Goal: Information Seeking & Learning: Learn about a topic

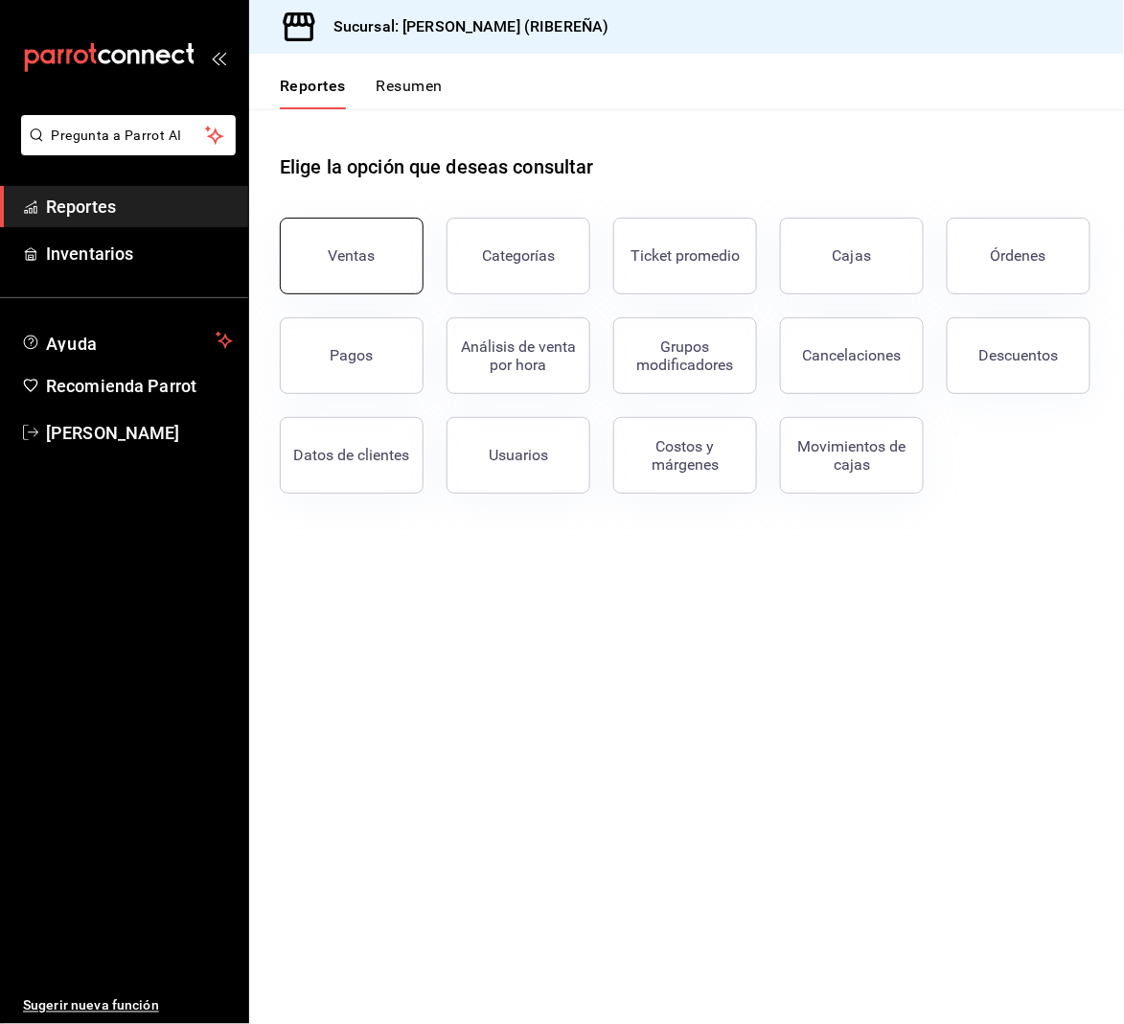
click at [399, 250] on button "Ventas" at bounding box center [352, 256] width 144 height 77
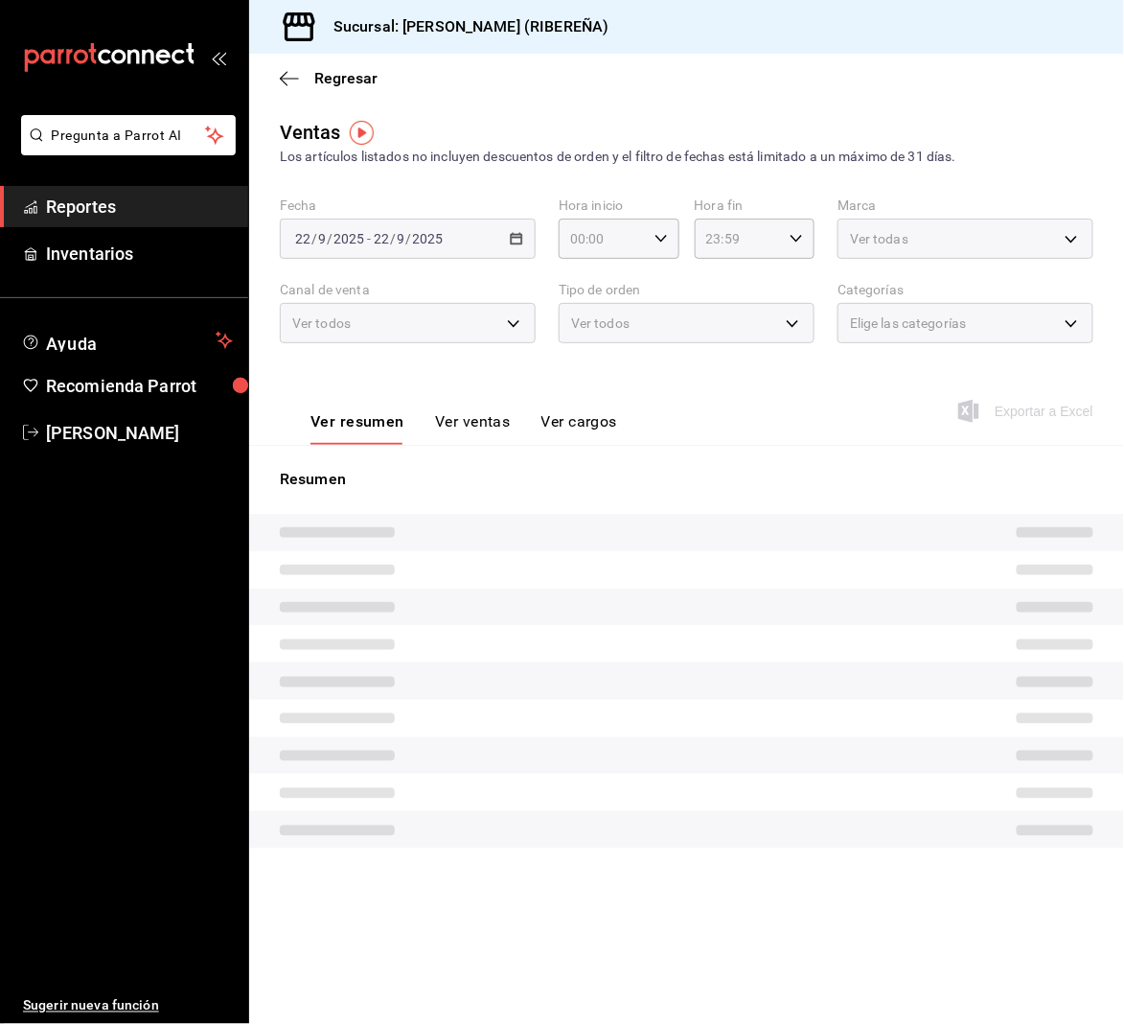
click at [485, 412] on button "Ver ventas" at bounding box center [473, 428] width 76 height 33
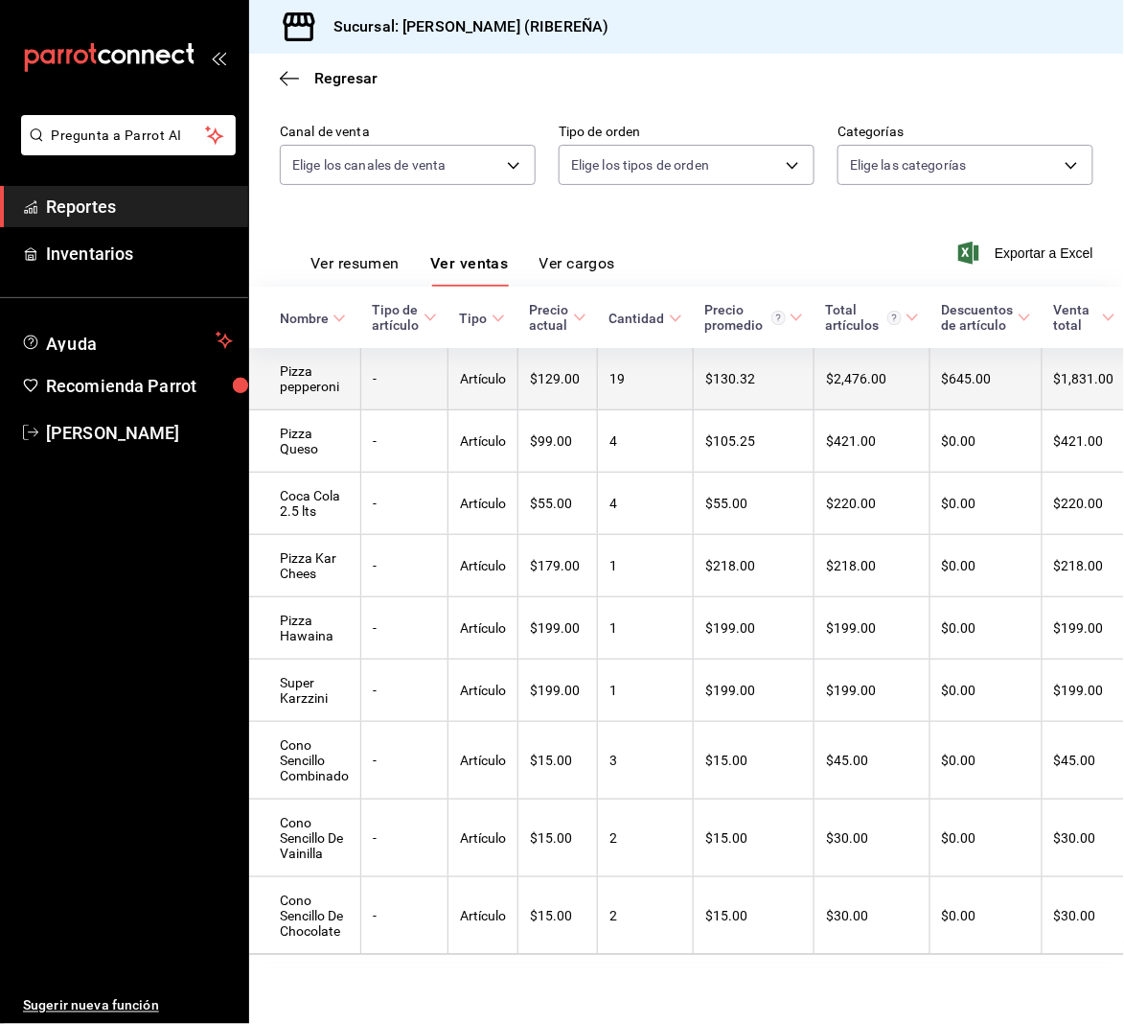
scroll to position [198, 0]
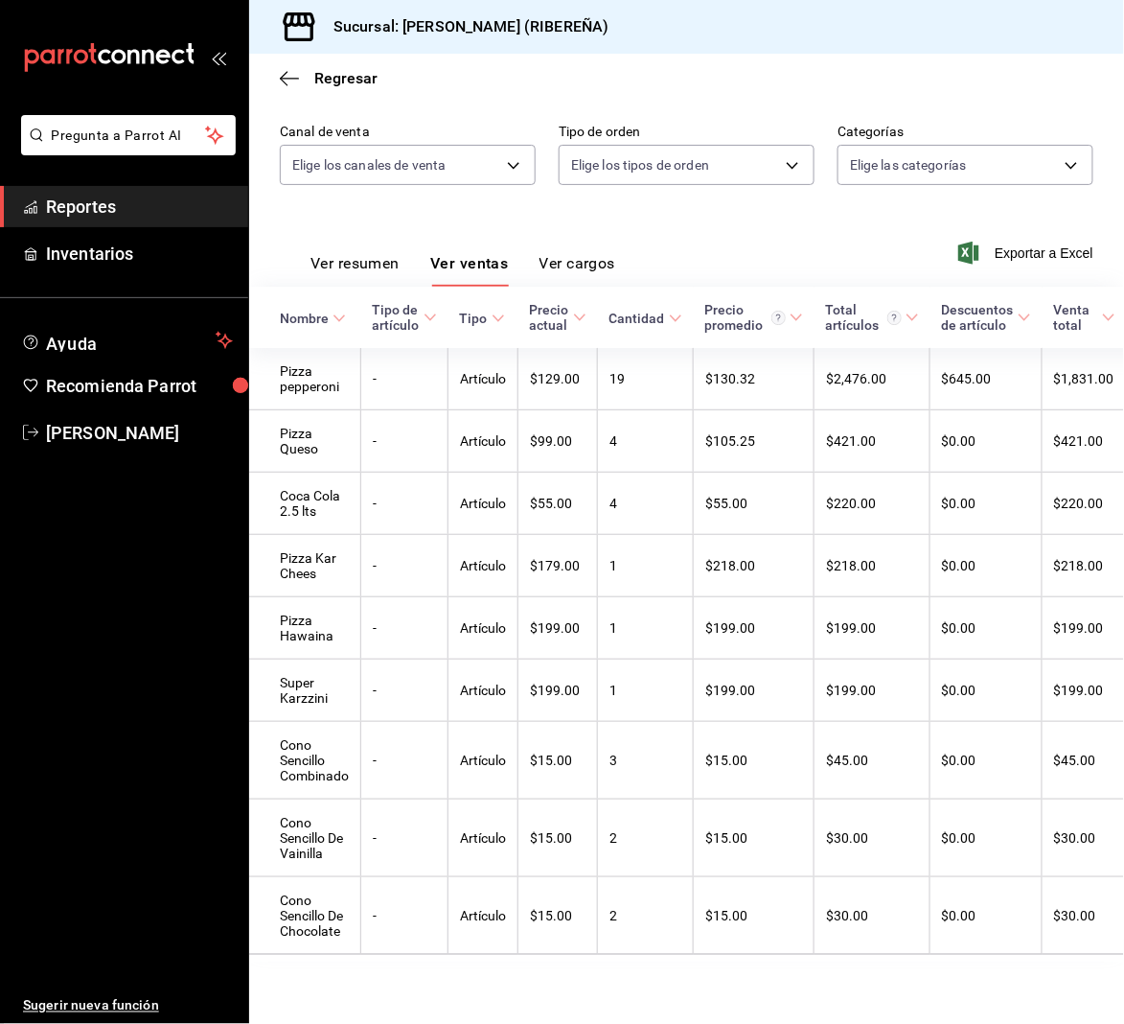
click at [369, 254] on button "Ver resumen" at bounding box center [355, 270] width 89 height 33
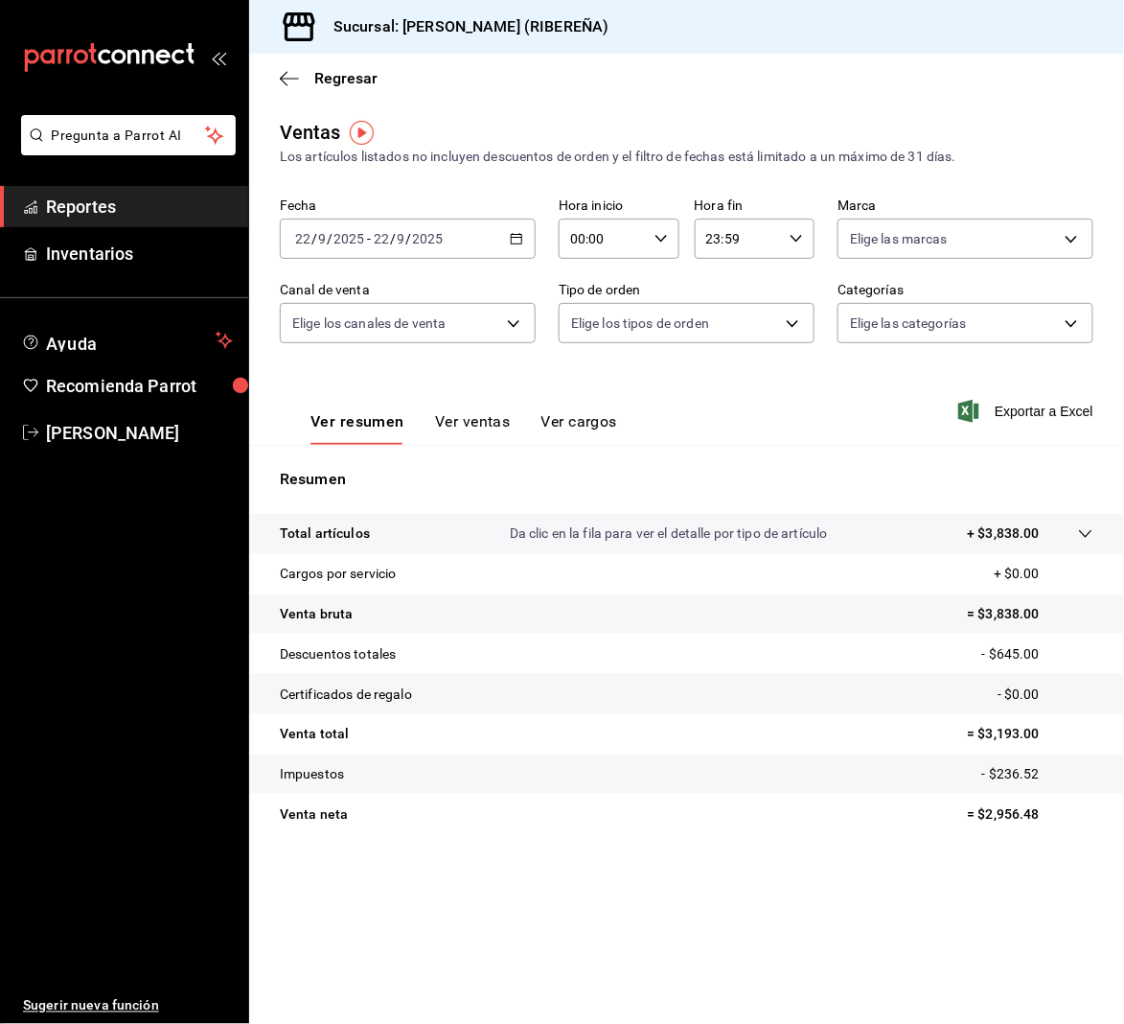
click at [464, 422] on button "Ver ventas" at bounding box center [473, 428] width 76 height 33
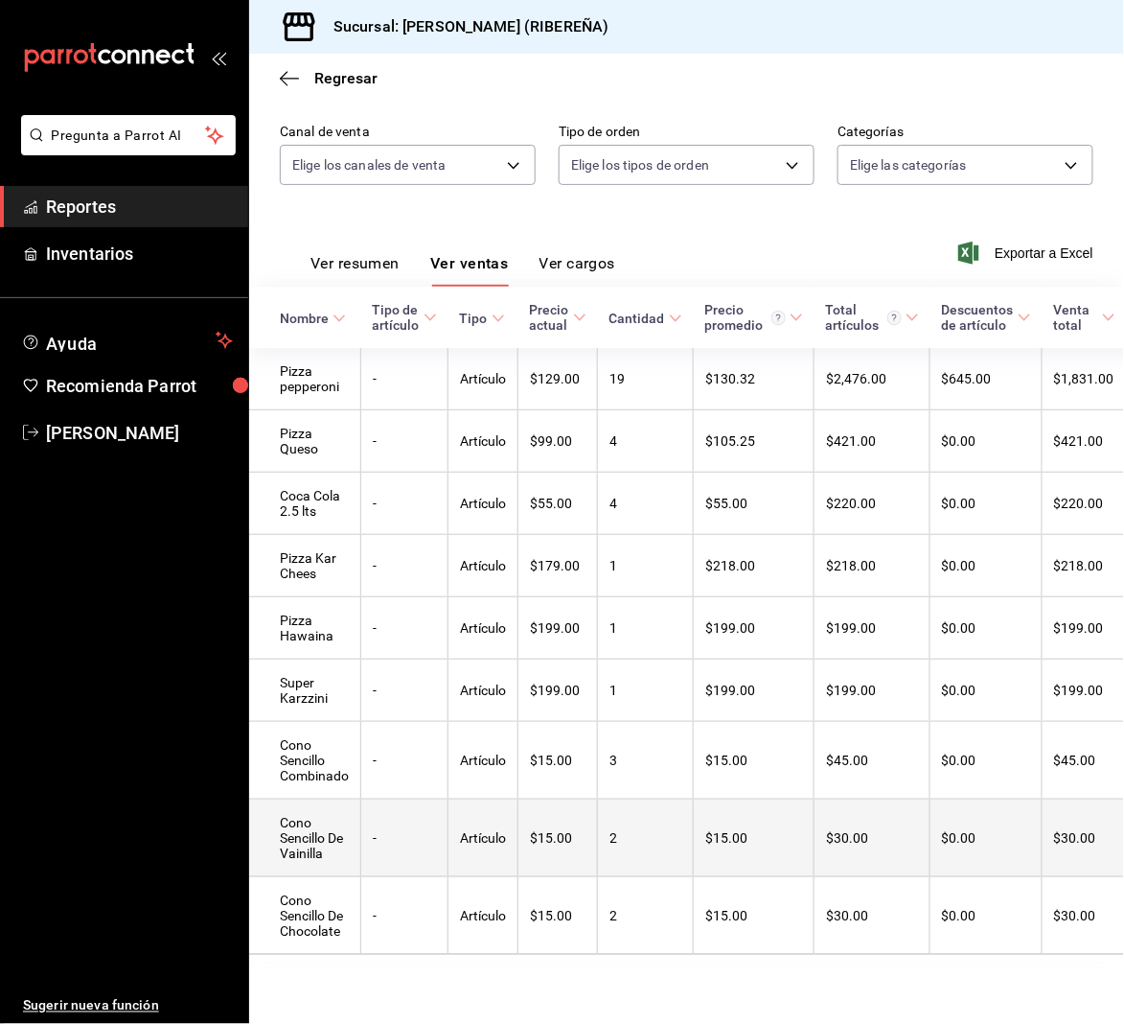
scroll to position [198, 0]
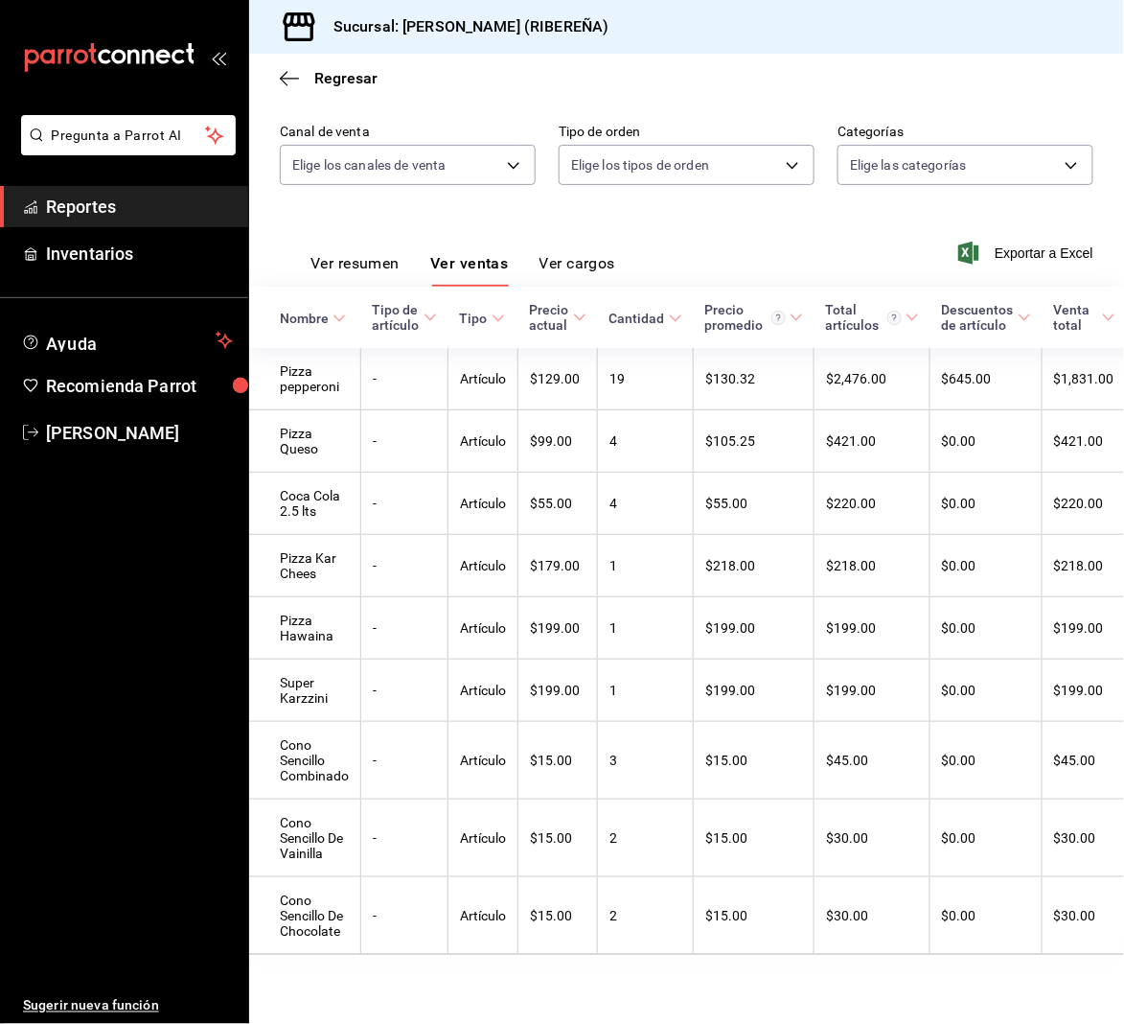
click at [365, 254] on button "Ver resumen" at bounding box center [355, 270] width 89 height 33
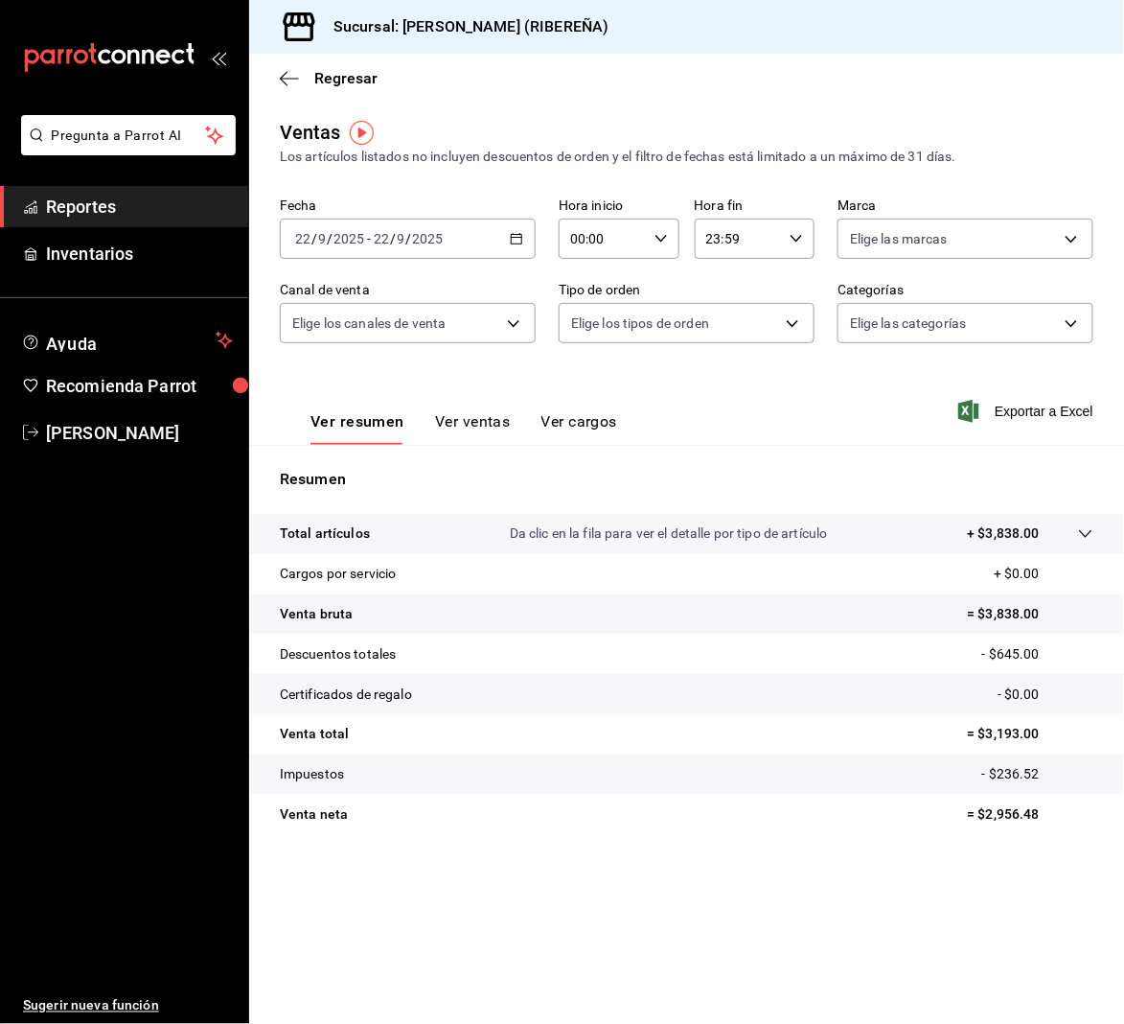
click at [465, 422] on button "Ver ventas" at bounding box center [473, 428] width 76 height 33
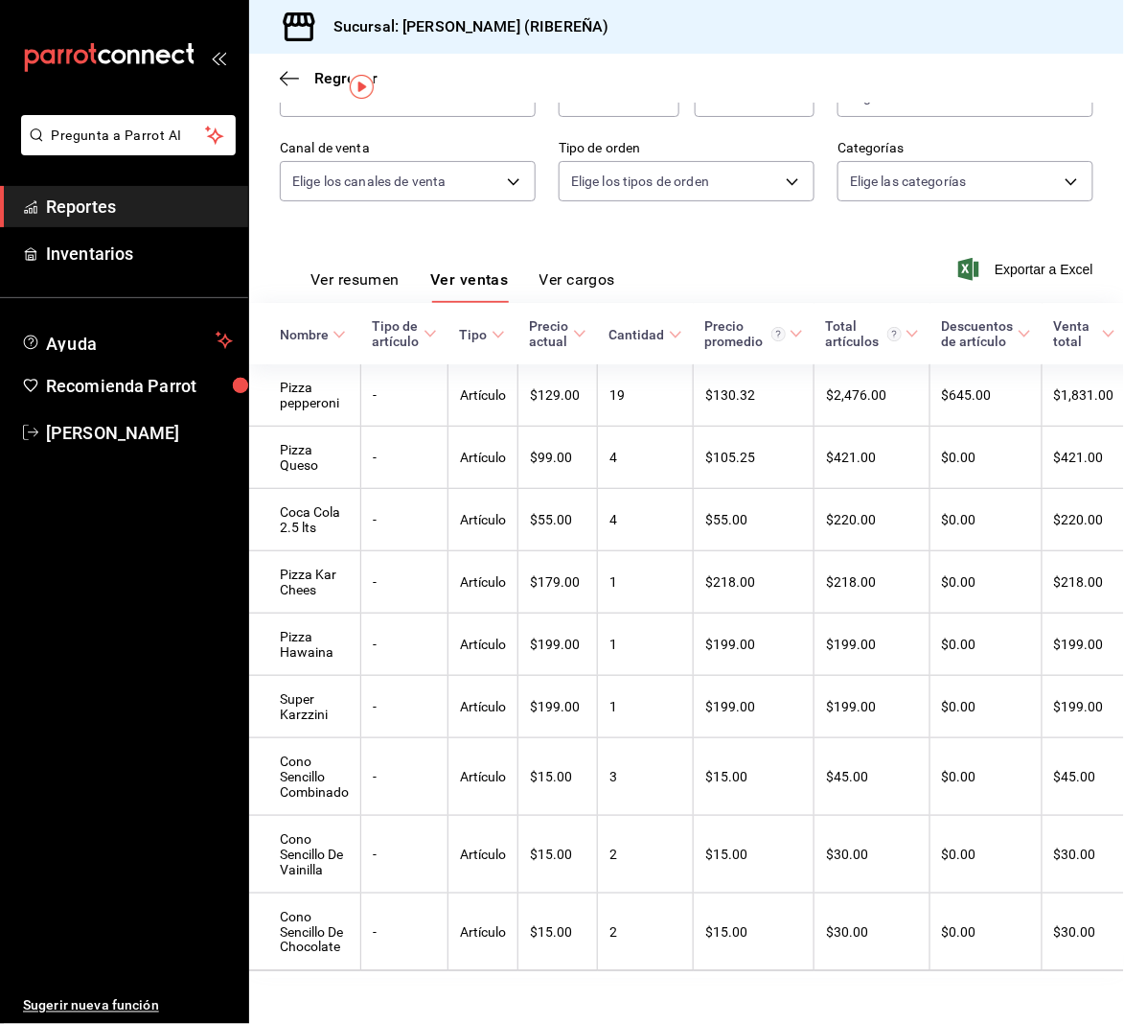
scroll to position [198, 0]
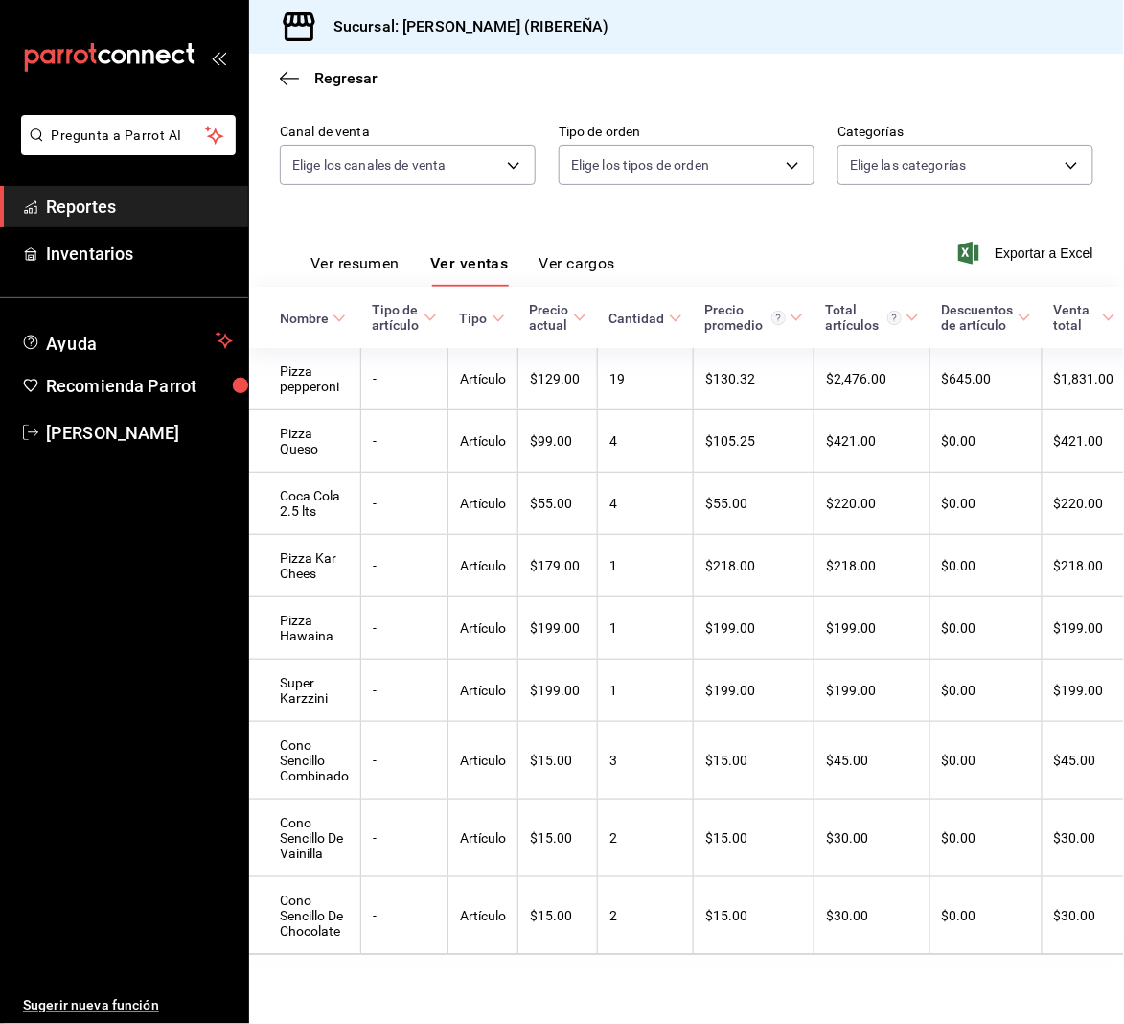
click at [366, 254] on button "Ver resumen" at bounding box center [355, 270] width 89 height 33
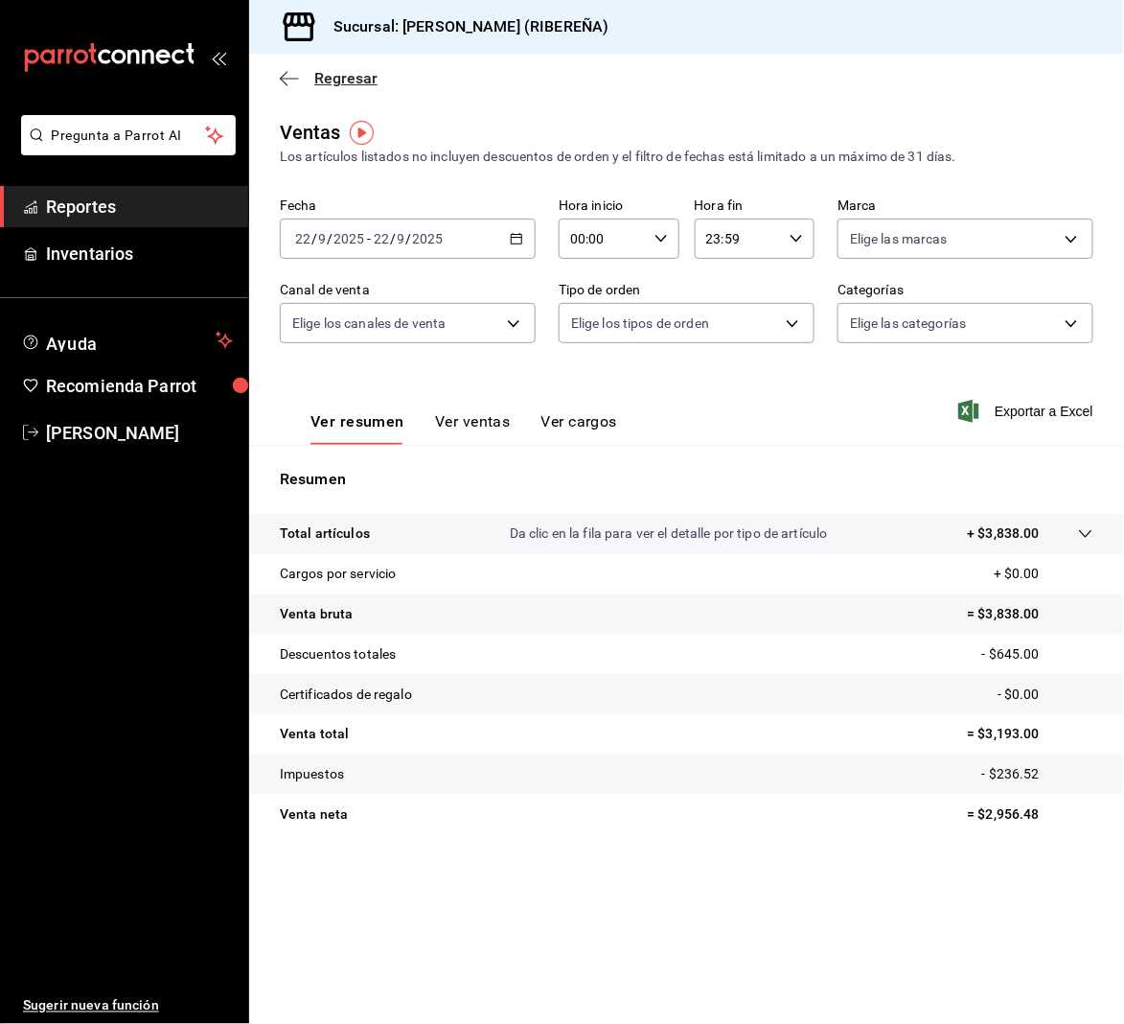
click at [284, 78] on icon "button" at bounding box center [289, 78] width 19 height 1
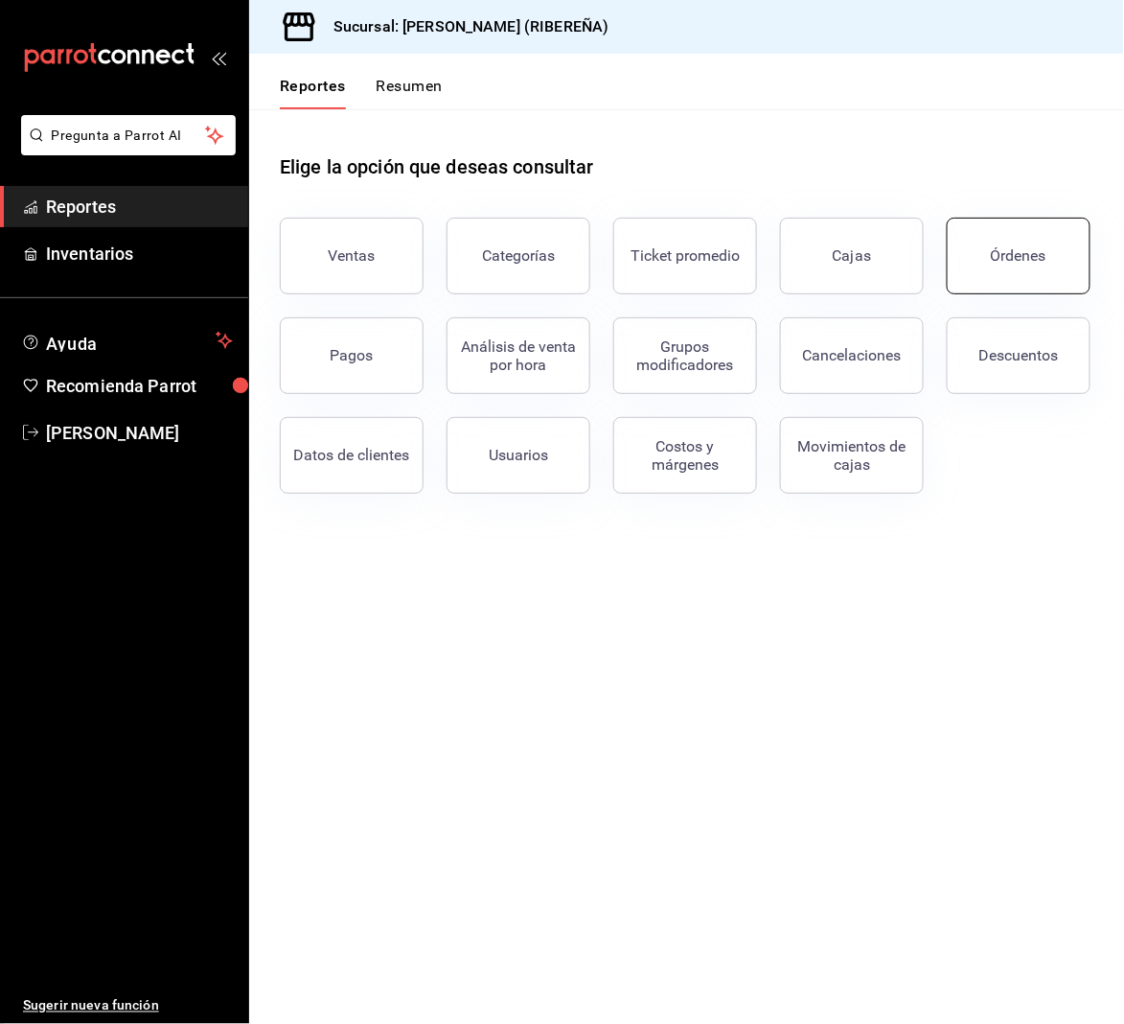
click at [992, 281] on button "Órdenes" at bounding box center [1019, 256] width 144 height 77
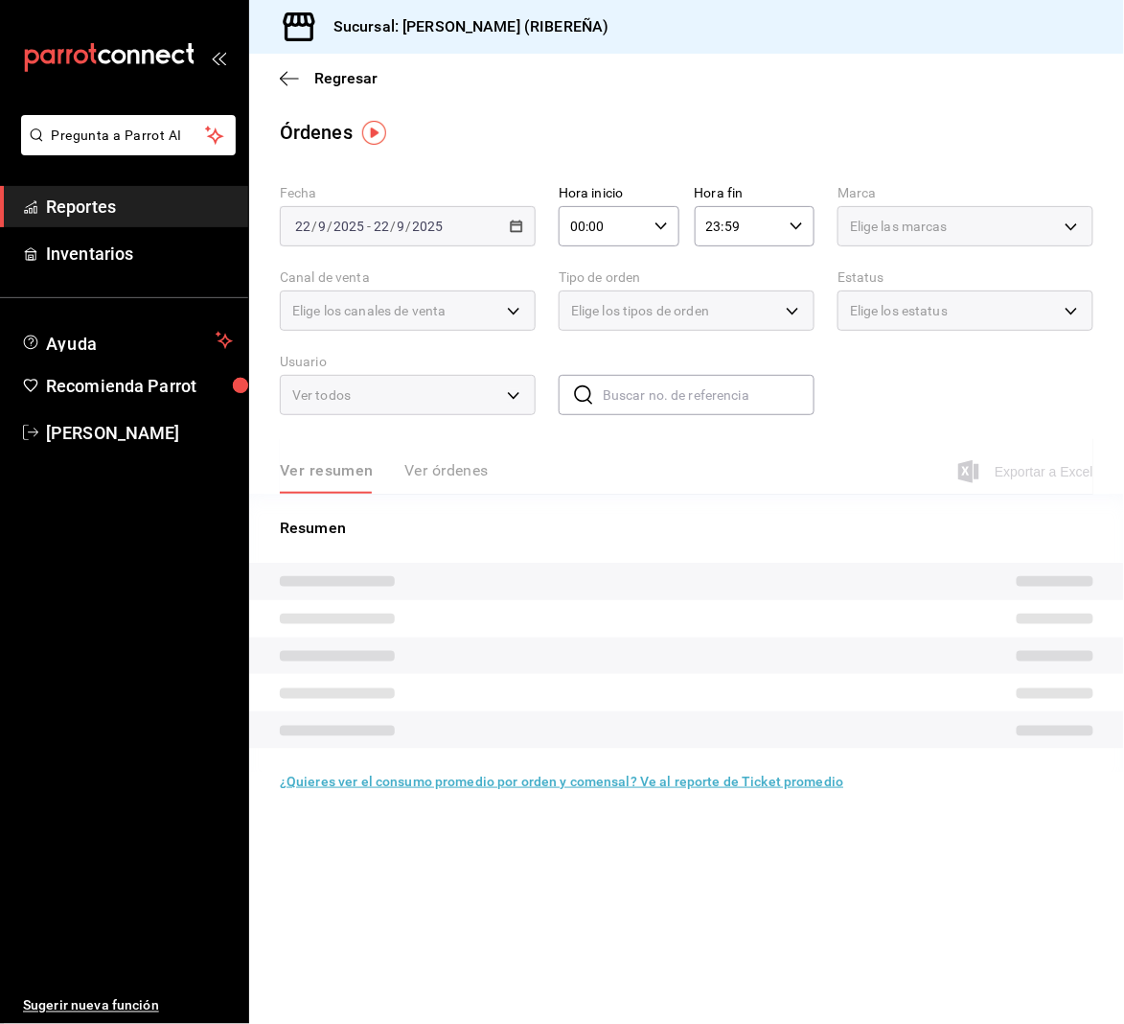
click at [1053, 467] on div "Exportar a Excel" at bounding box center [1027, 471] width 131 height 23
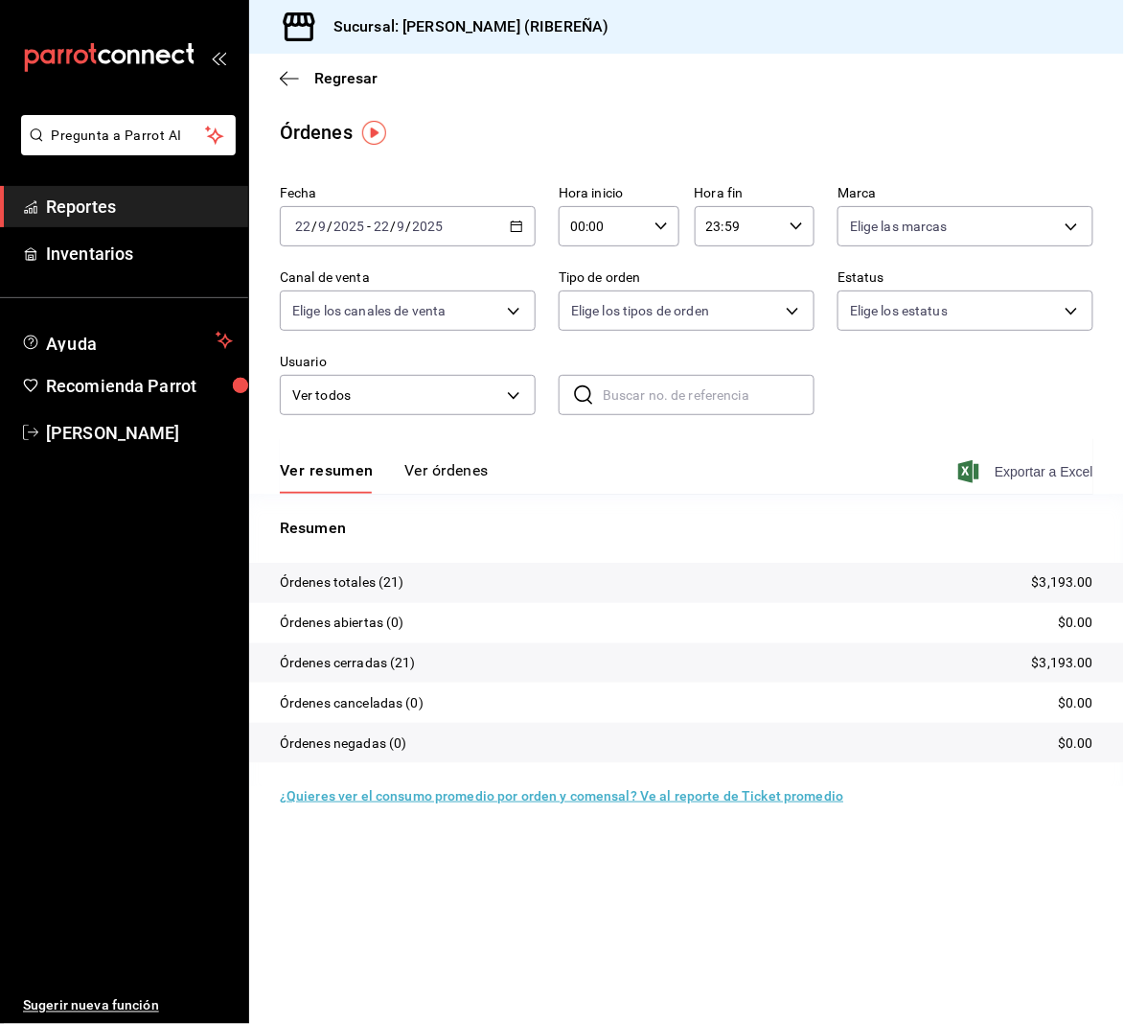
click at [1076, 470] on span "Exportar a Excel" at bounding box center [1027, 471] width 131 height 23
click at [287, 78] on icon "button" at bounding box center [289, 78] width 19 height 1
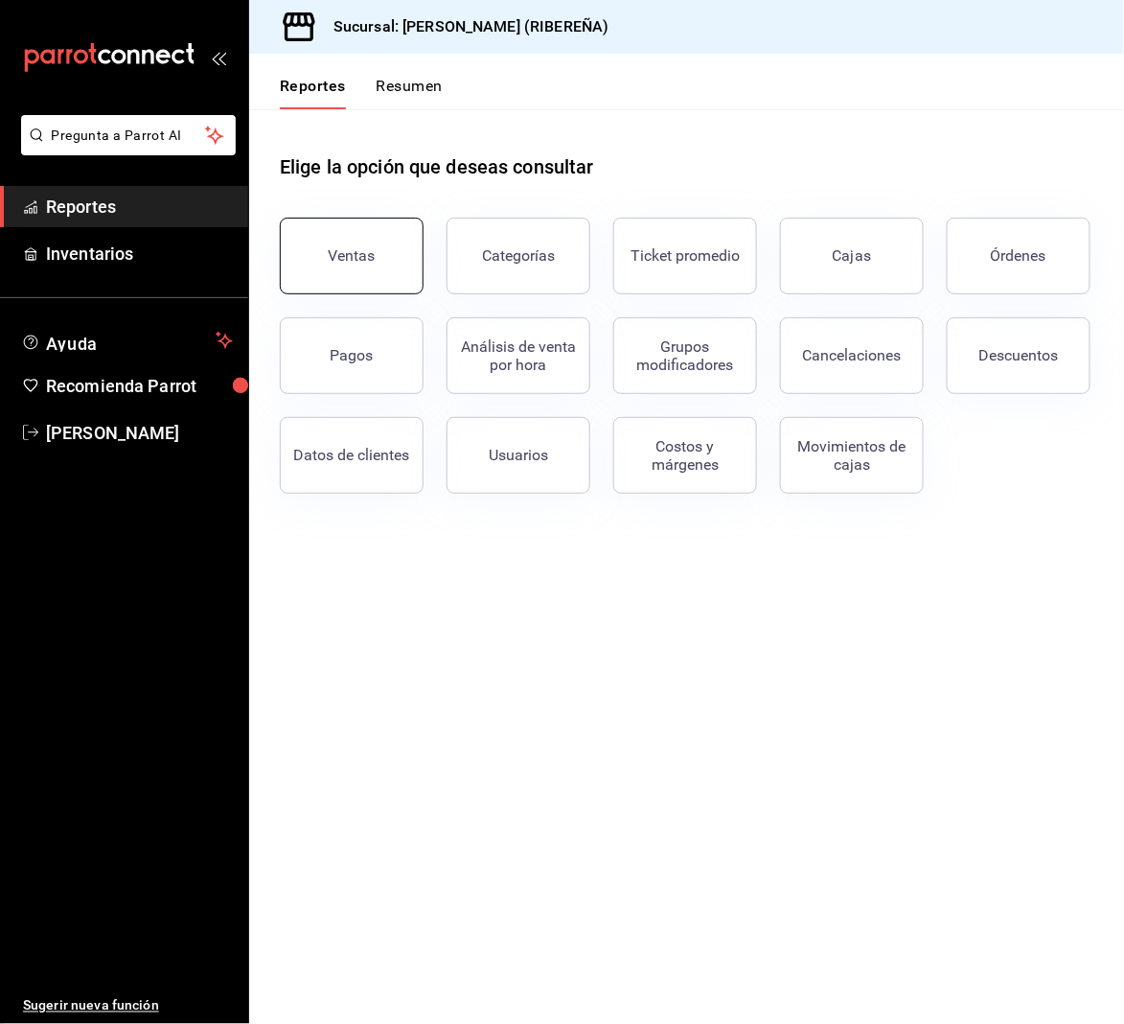
click at [375, 244] on button "Ventas" at bounding box center [352, 256] width 144 height 77
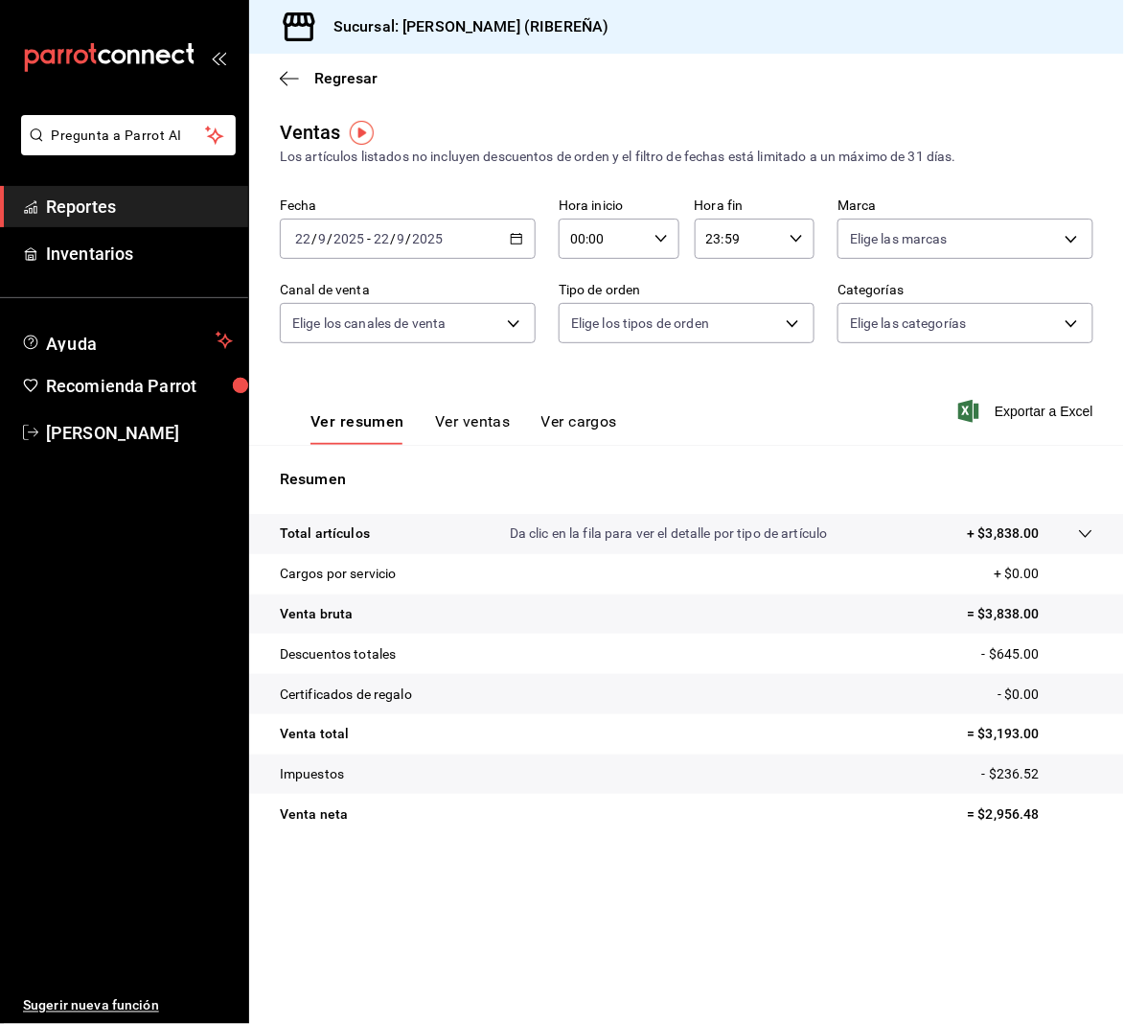
click at [473, 424] on button "Ver ventas" at bounding box center [473, 428] width 76 height 33
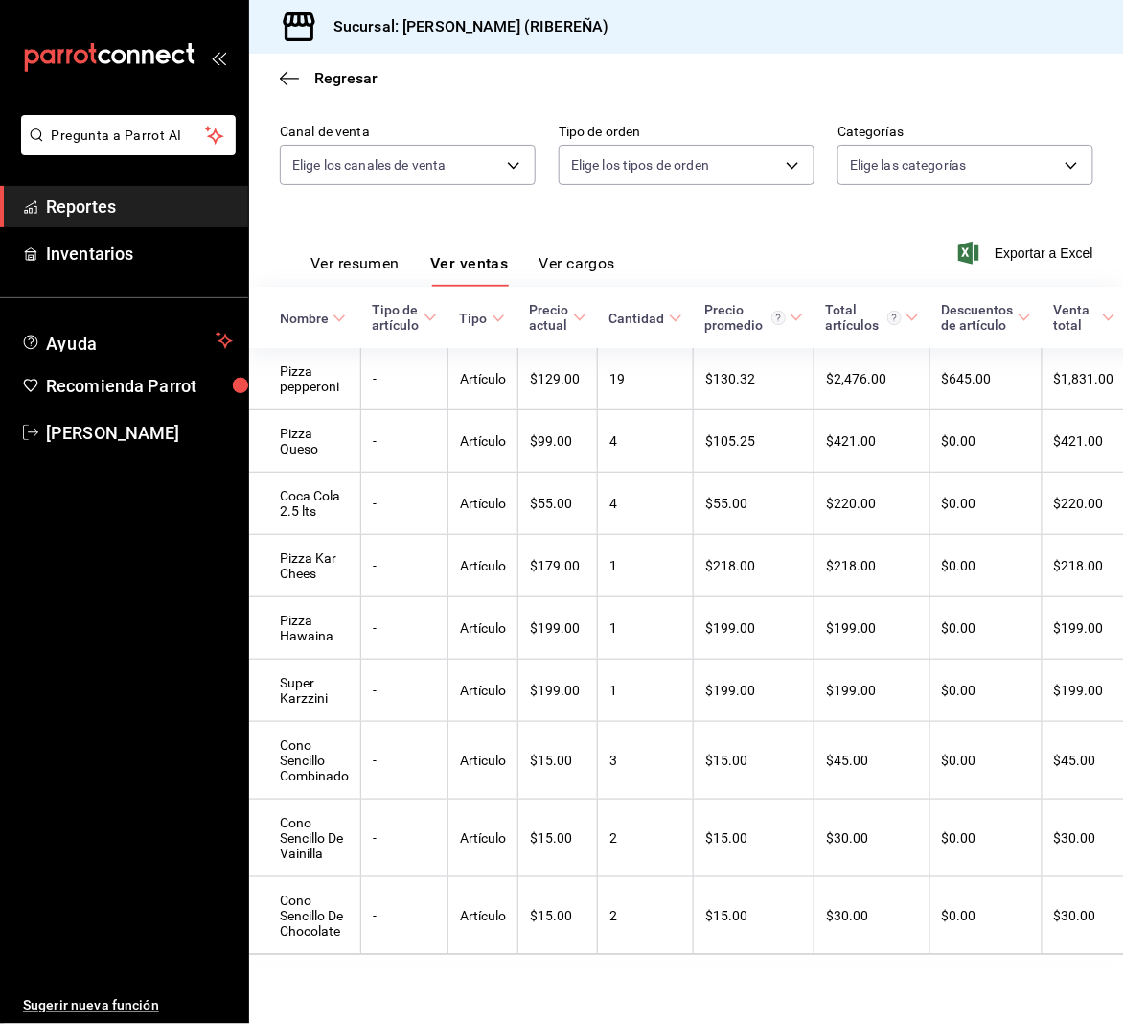
scroll to position [198, 0]
click at [298, 78] on span "Regresar" at bounding box center [329, 78] width 98 height 18
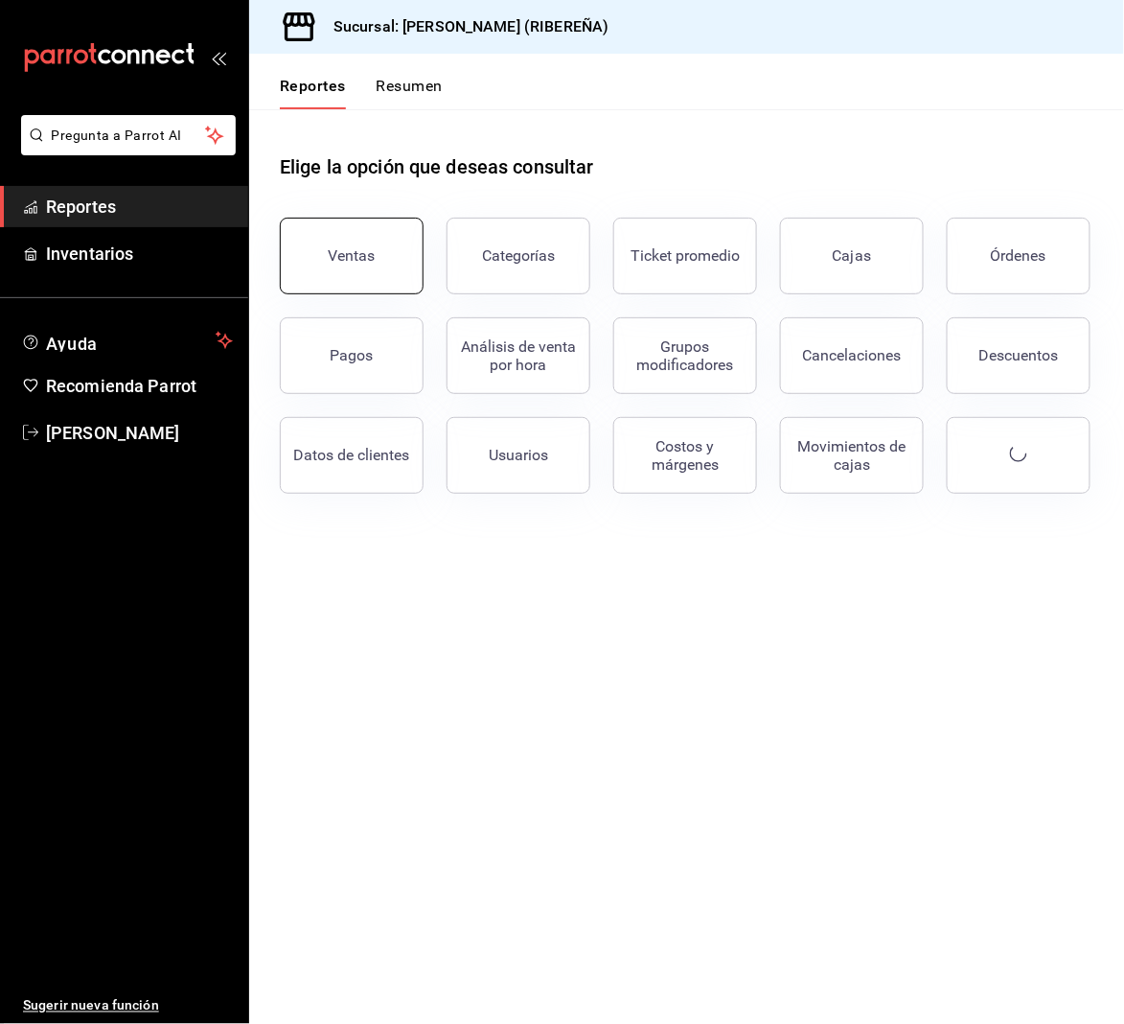
click at [338, 265] on button "Ventas" at bounding box center [352, 256] width 144 height 77
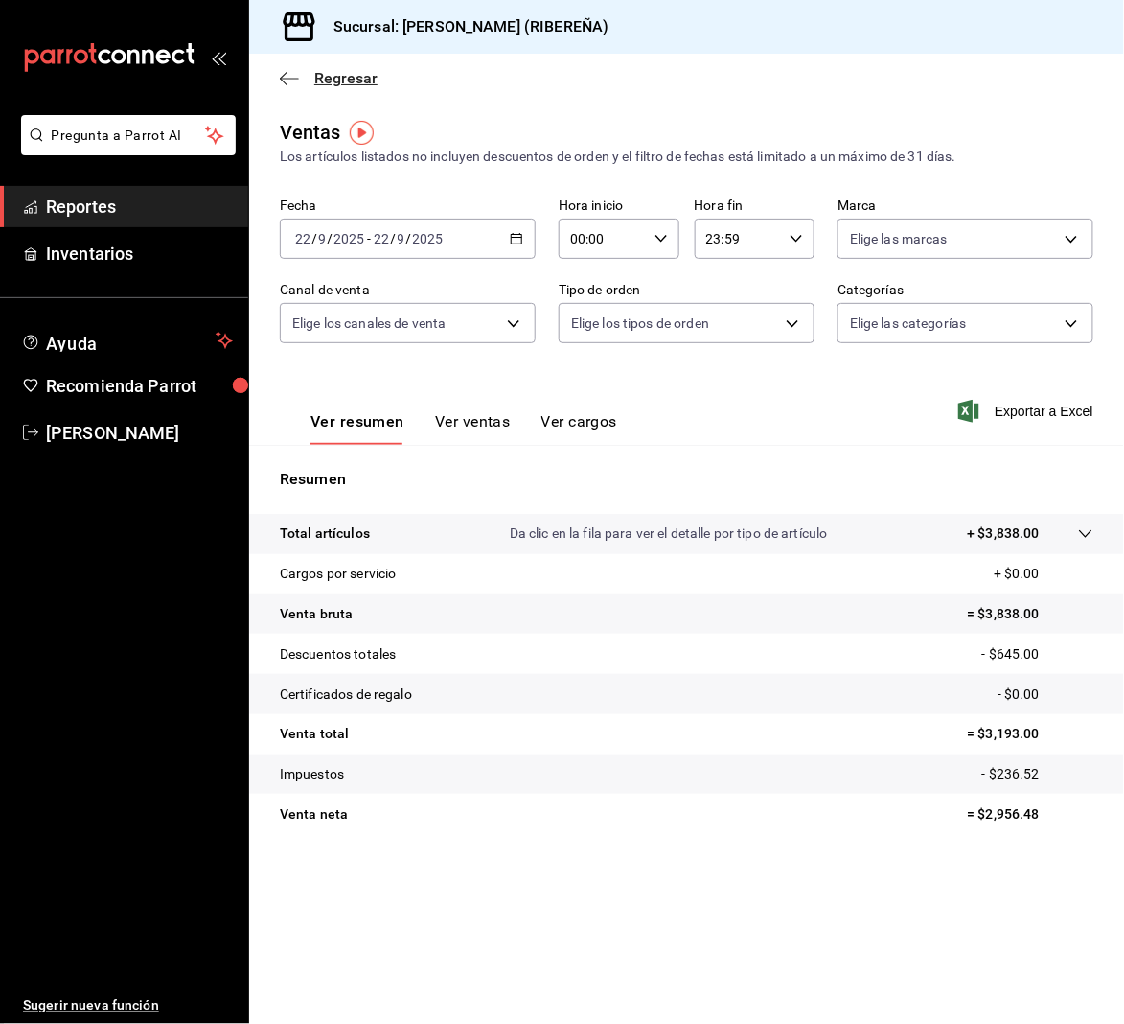
click at [280, 82] on icon "button" at bounding box center [289, 78] width 19 height 17
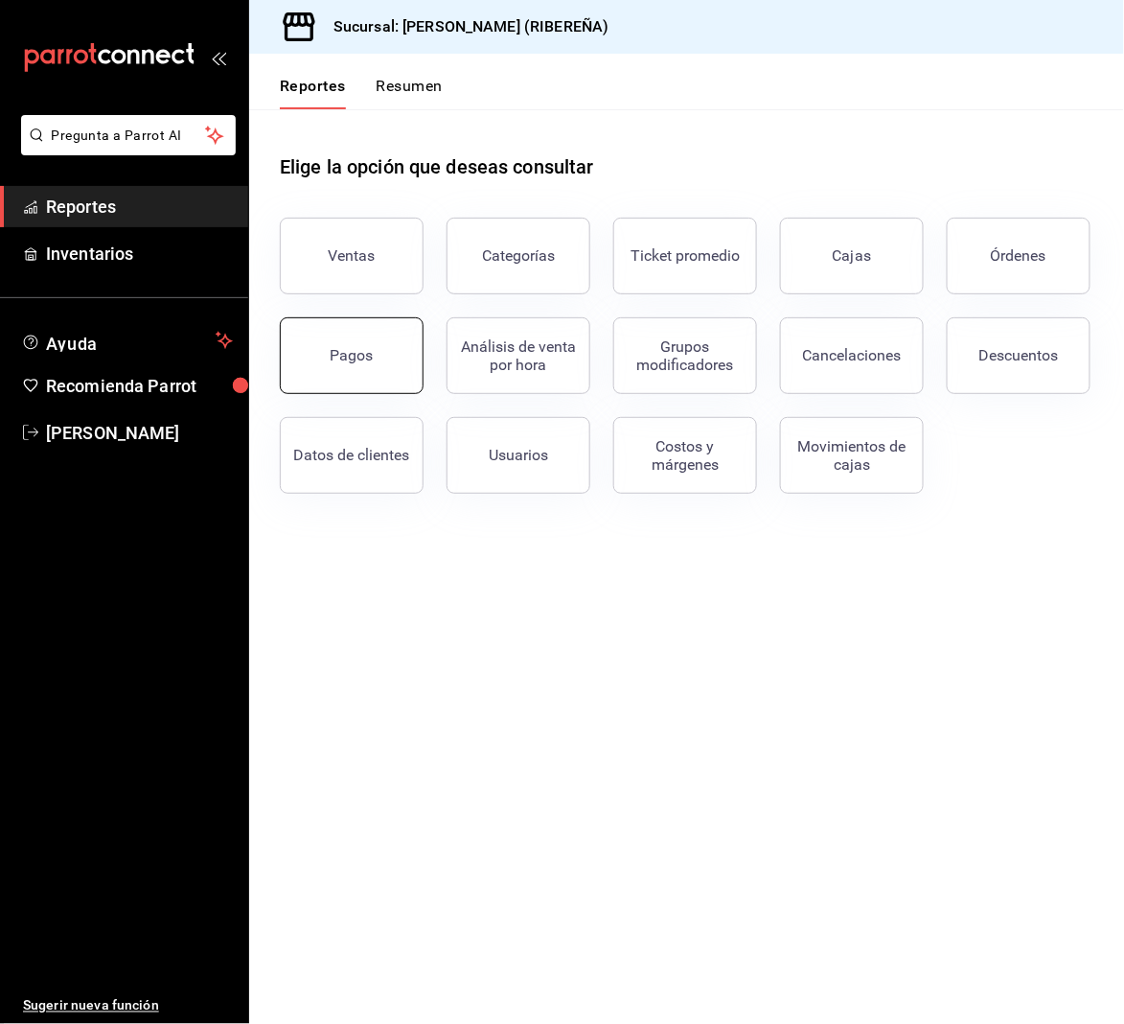
click at [370, 359] on div "Pagos" at bounding box center [352, 355] width 43 height 18
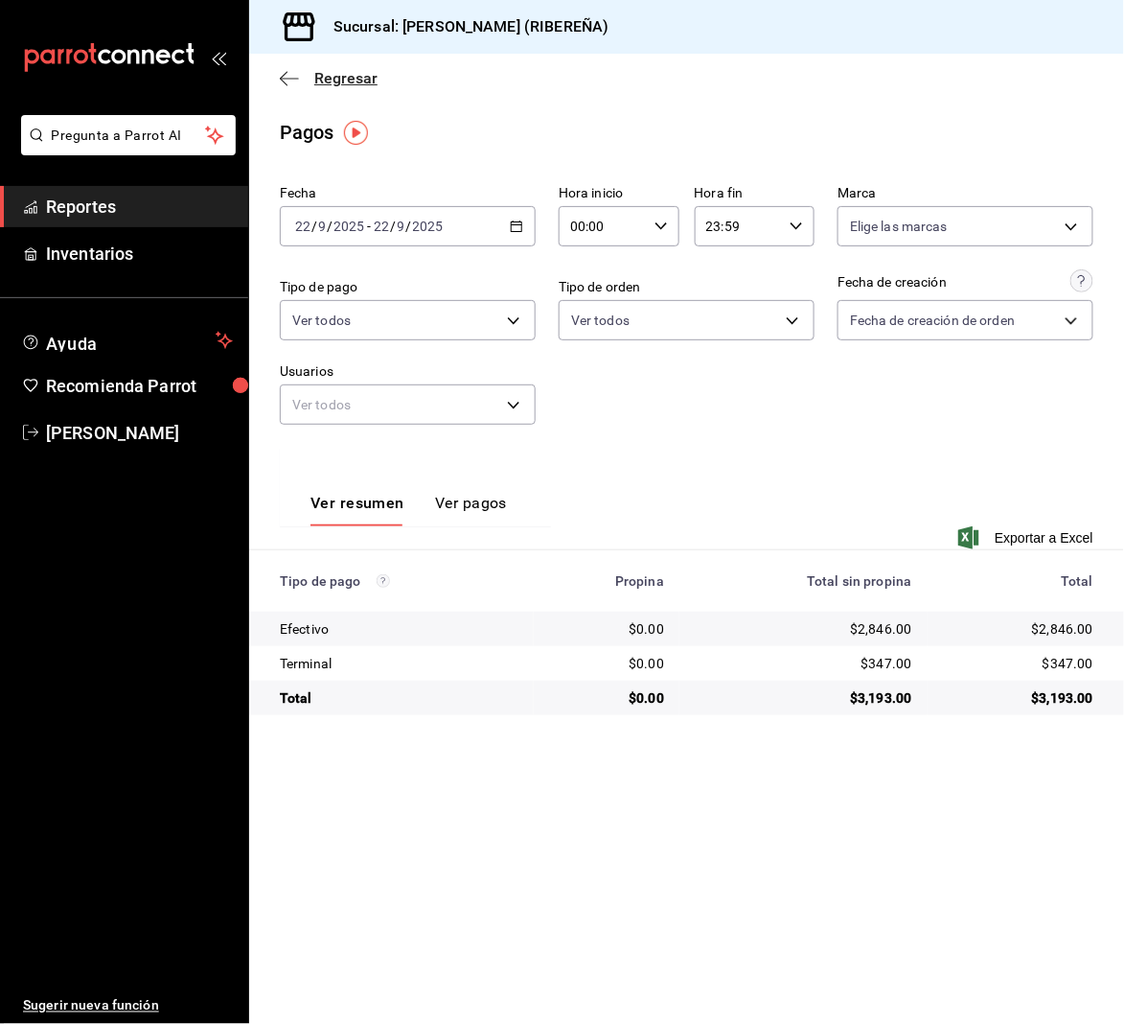
click at [286, 80] on icon "button" at bounding box center [289, 78] width 19 height 17
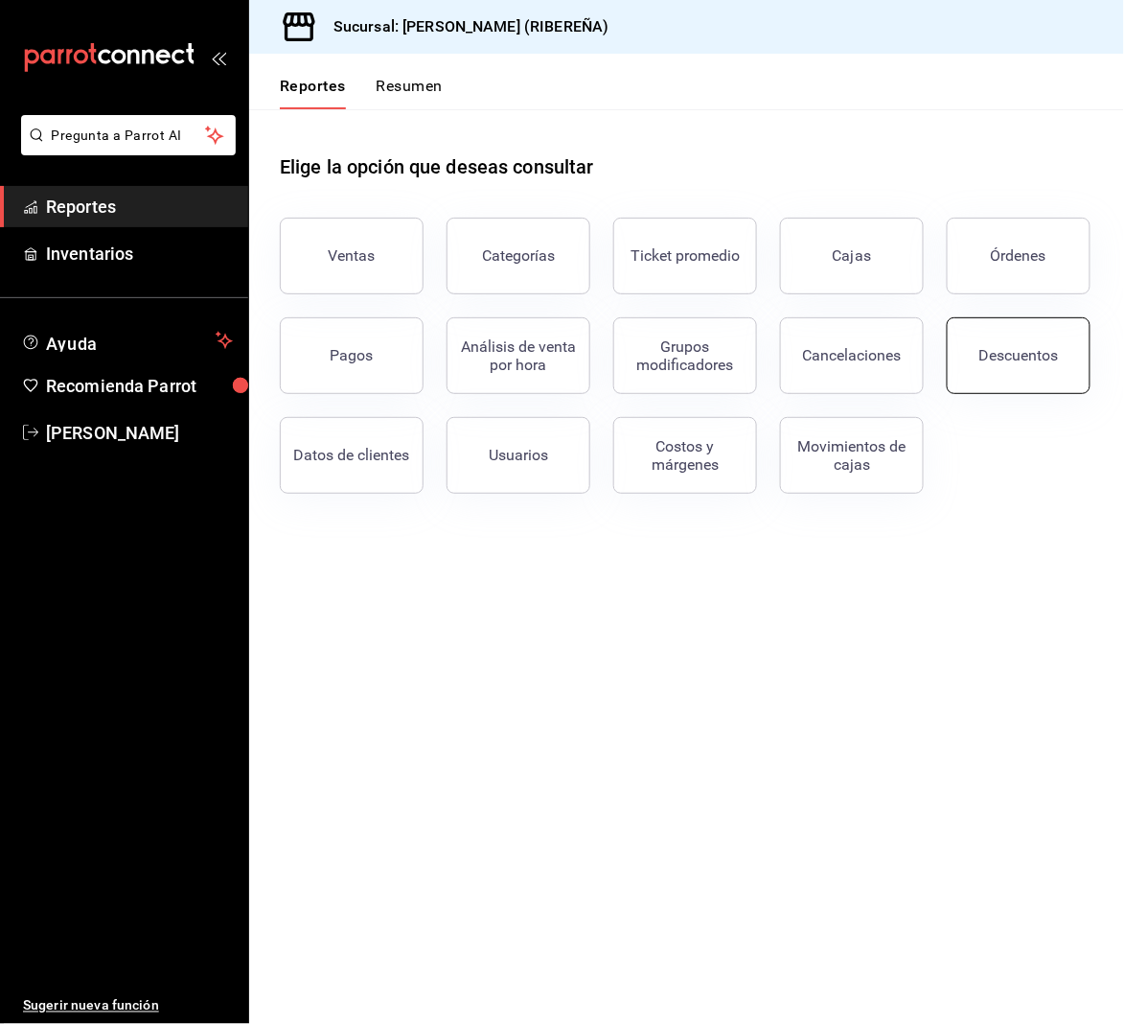
click at [1051, 364] on button "Descuentos" at bounding box center [1019, 355] width 144 height 77
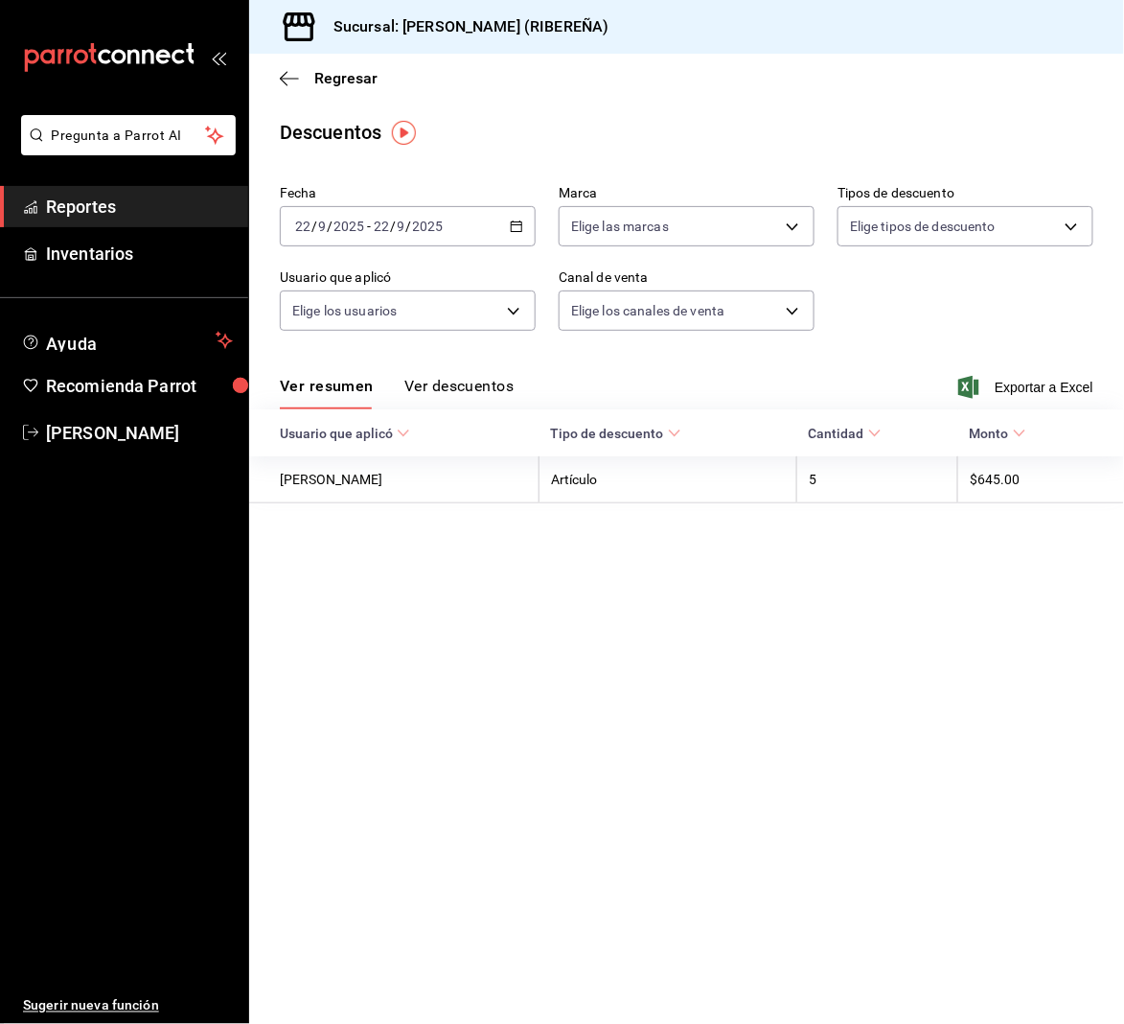
click at [468, 382] on button "Ver descuentos" at bounding box center [458, 393] width 109 height 33
